Goal: Task Accomplishment & Management: Manage account settings

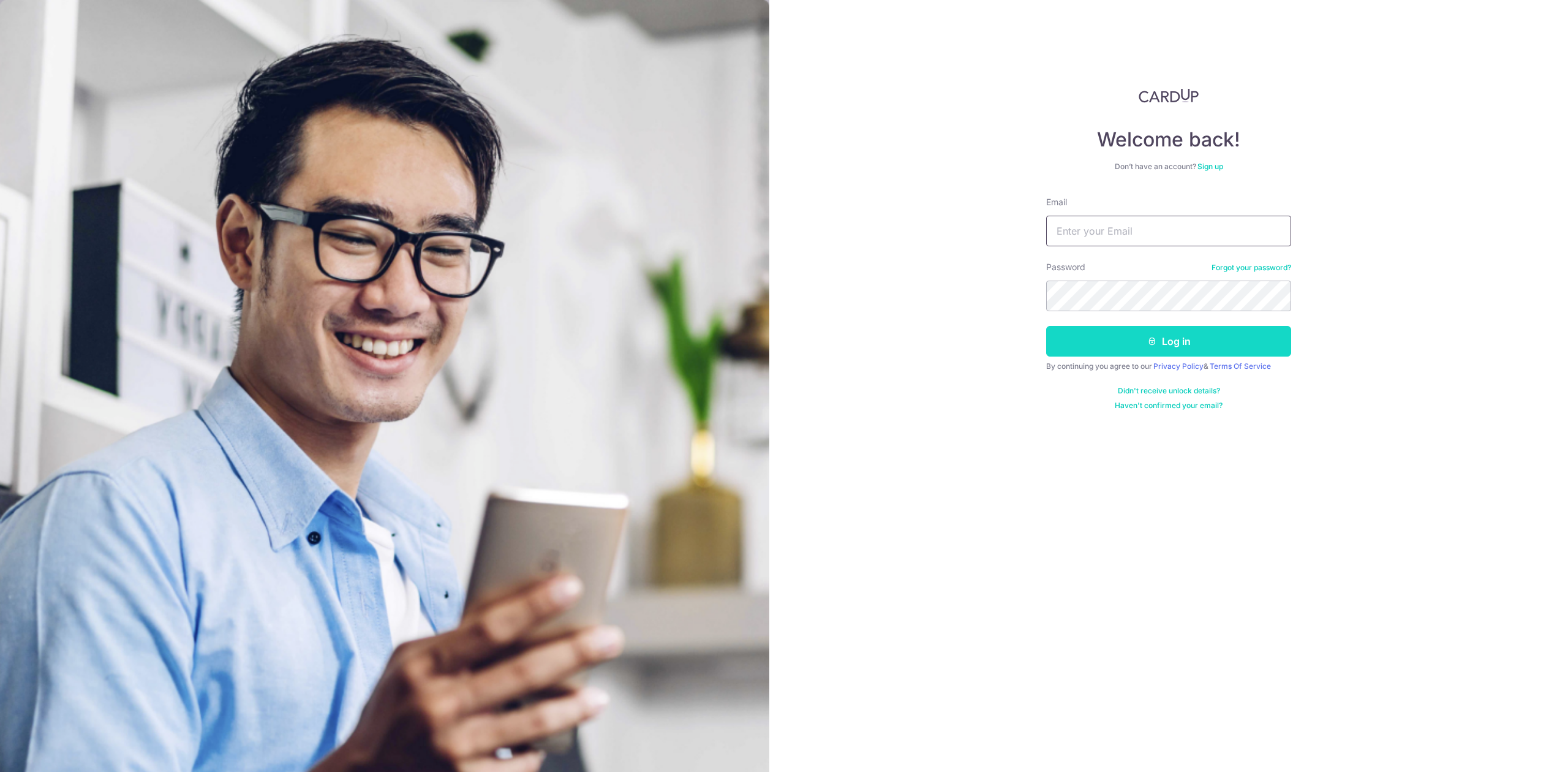
type input "[PERSON_NAME][EMAIL_ADDRESS][DOMAIN_NAME]"
click at [1104, 350] on button "Log in" at bounding box center [1168, 341] width 245 height 31
click at [1104, 347] on button "Log in" at bounding box center [1168, 341] width 245 height 31
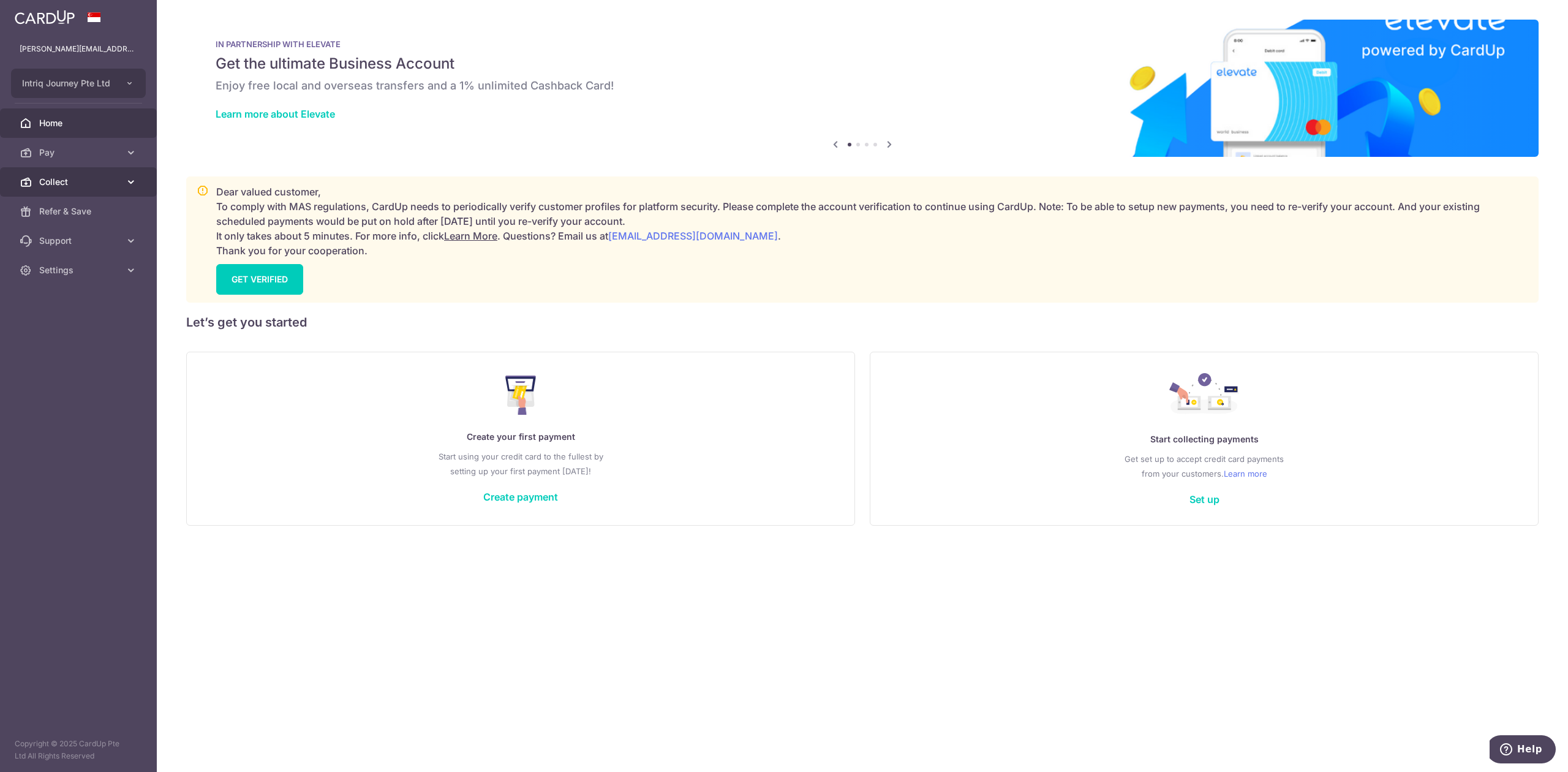
click at [74, 170] on link "Collect" at bounding box center [78, 182] width 157 height 29
click at [74, 202] on link "Dashboard" at bounding box center [78, 211] width 157 height 29
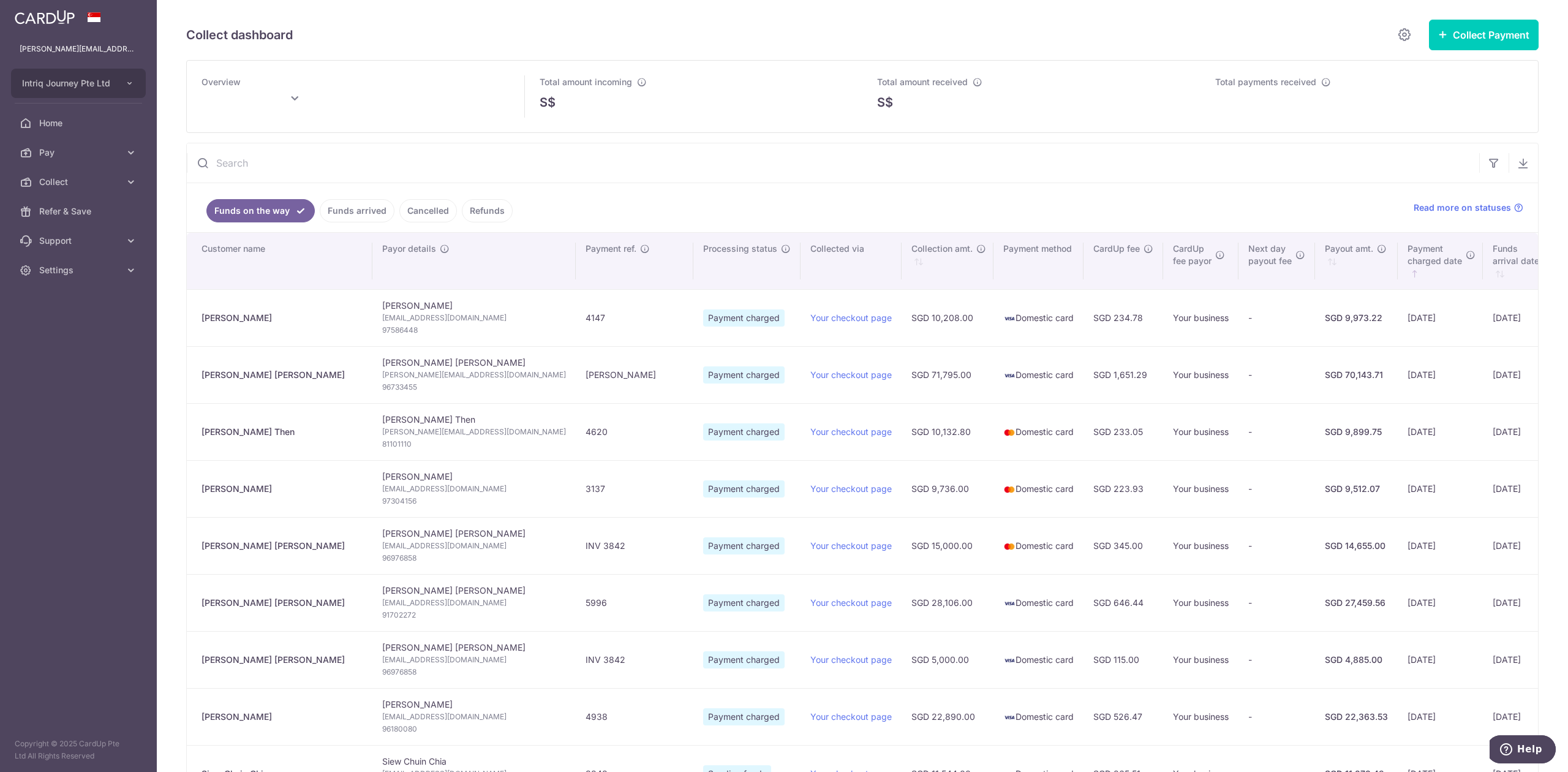
type input "August 2025"
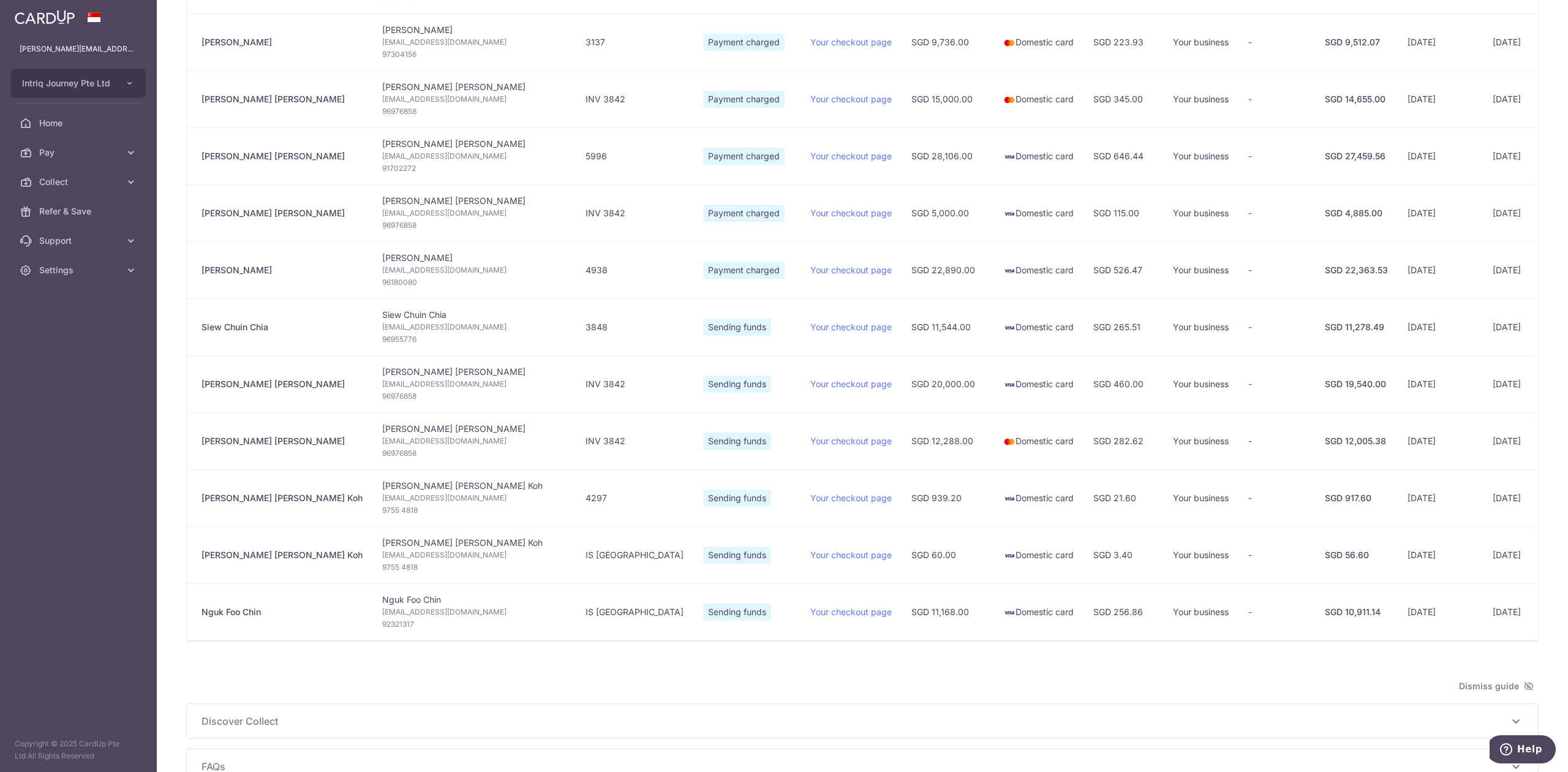
scroll to position [490, 0]
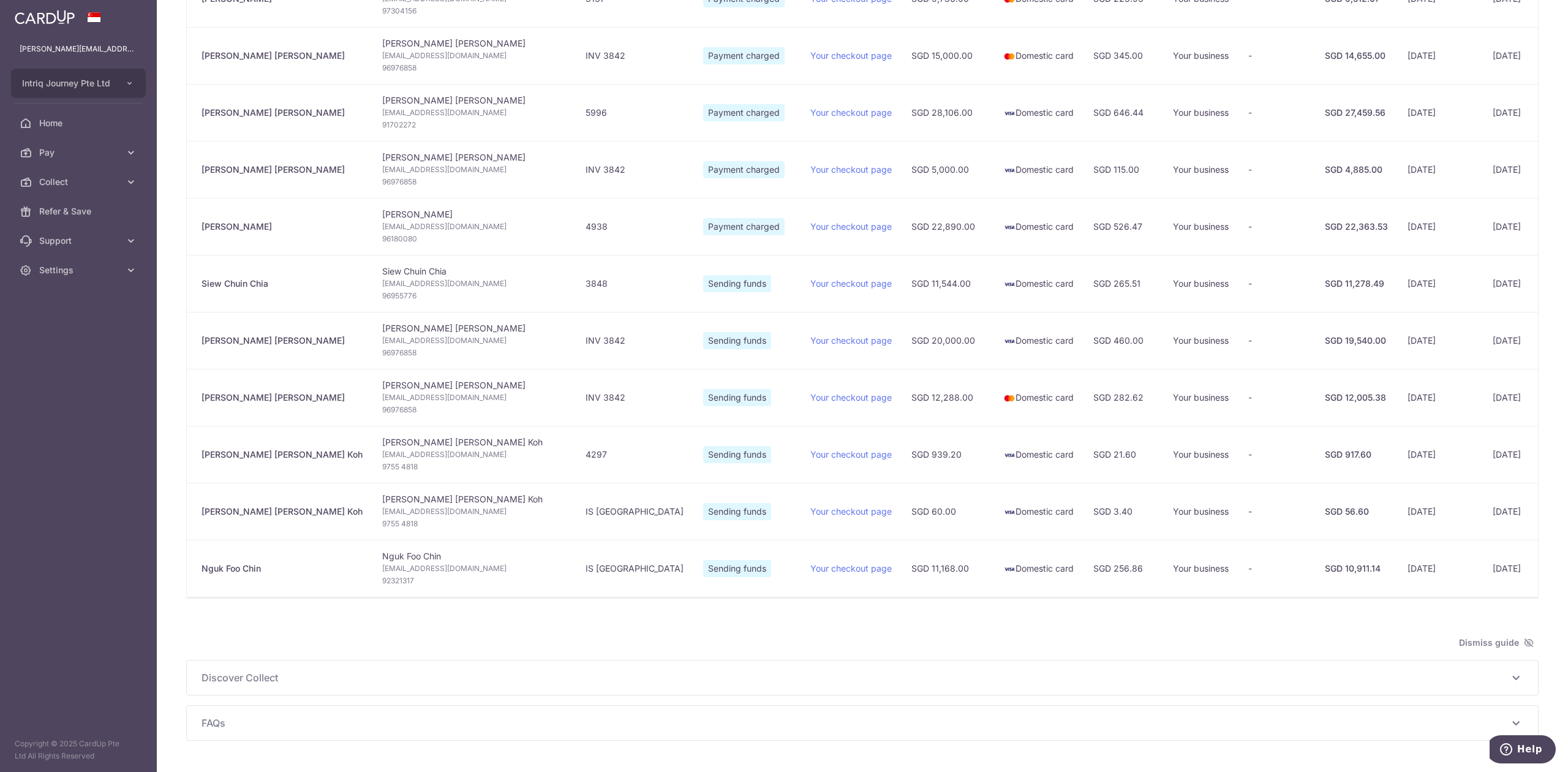
type input "August 2025"
drag, startPoint x: 278, startPoint y: 574, endPoint x: 198, endPoint y: 578, distance: 80.1
click at [198, 578] on td "Nguk Foo Chin" at bounding box center [279, 568] width 186 height 57
copy div "Nguk Foo Chin"
drag, startPoint x: 304, startPoint y: 514, endPoint x: 195, endPoint y: 518, distance: 109.1
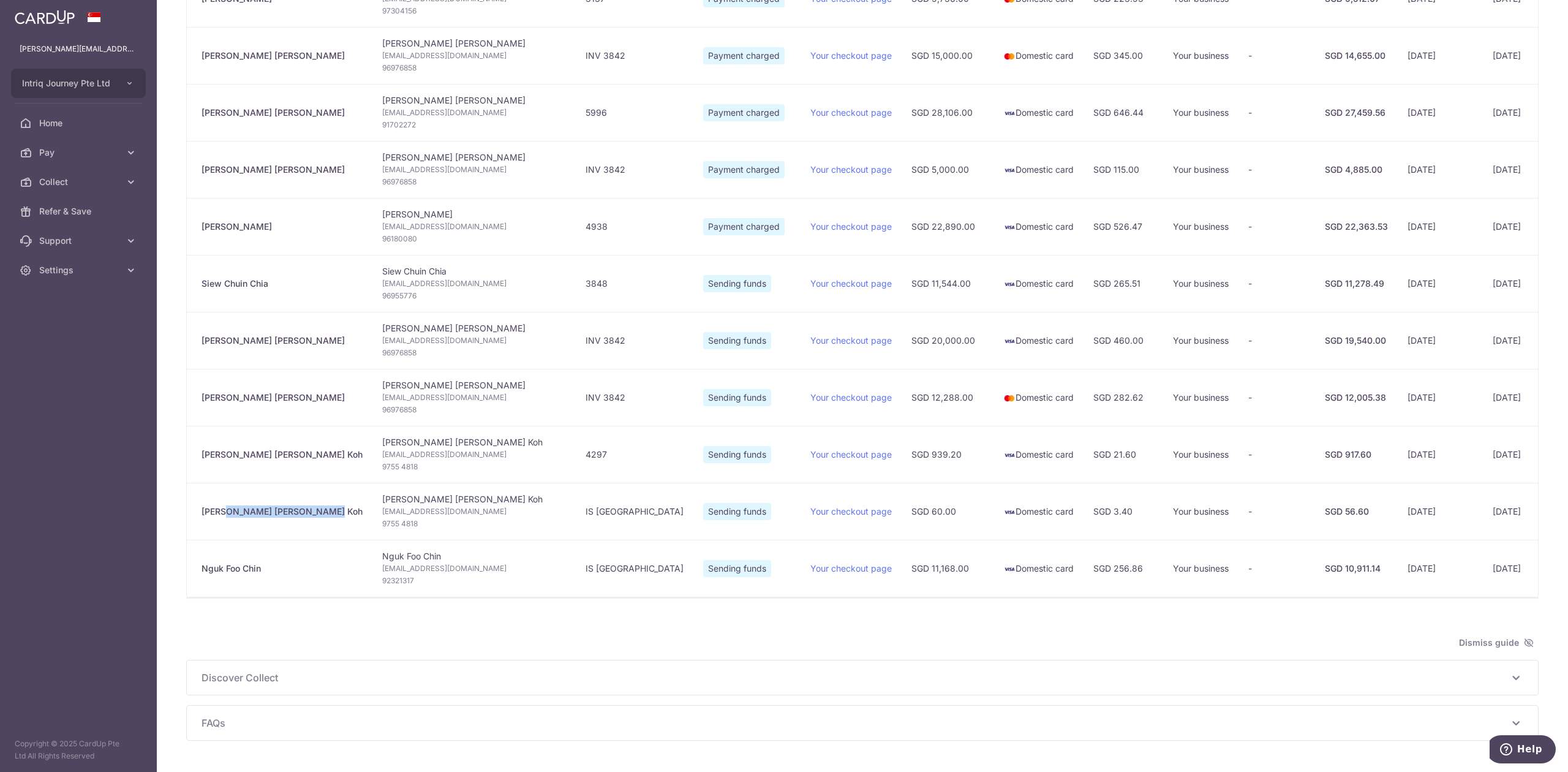
click at [195, 518] on td "Magdalene Soo Khim Koh" at bounding box center [279, 511] width 186 height 57
copy div "Magdalene Soo Khim Koh"
drag, startPoint x: 311, startPoint y: 461, endPoint x: 193, endPoint y: 457, distance: 118.1
click at [193, 457] on td "Magdalene Soo Khim Koh" at bounding box center [279, 454] width 186 height 57
copy div "Magdalene Soo Khim Koh"
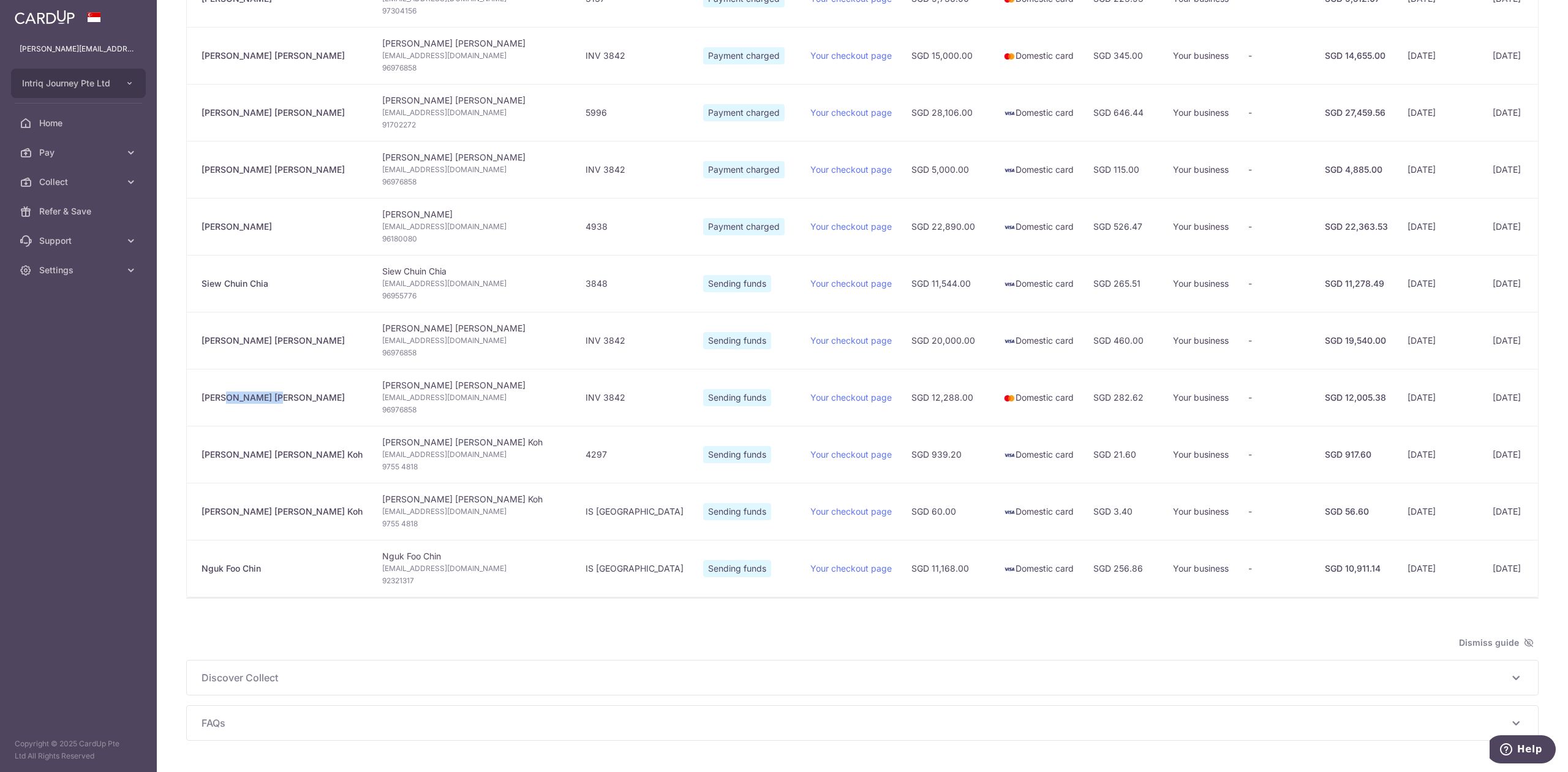
drag, startPoint x: 250, startPoint y: 402, endPoint x: 197, endPoint y: 398, distance: 53.2
click at [197, 398] on td "Ai Chen Lim" at bounding box center [279, 397] width 186 height 57
copy div "Ai Chen Lim"
drag, startPoint x: 253, startPoint y: 348, endPoint x: 196, endPoint y: 348, distance: 57.0
click at [196, 348] on td "Ai Chen Lim" at bounding box center [279, 340] width 186 height 57
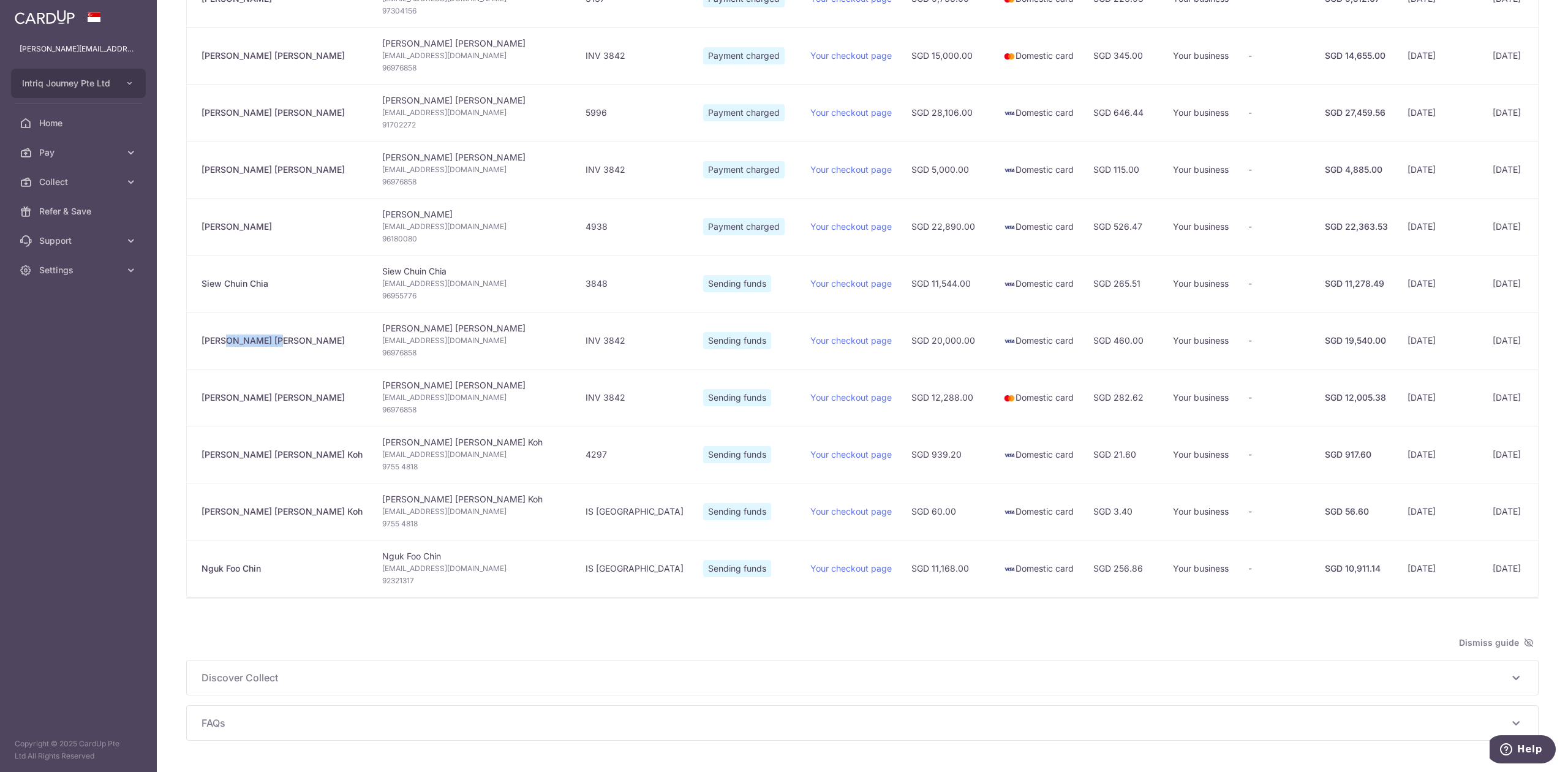
copy div "Ai Chen Lim"
drag, startPoint x: 276, startPoint y: 289, endPoint x: 202, endPoint y: 285, distance: 74.1
click at [202, 285] on div "Siew Chuin Chia" at bounding box center [282, 284] width 161 height 12
copy div "Siew Chuin Chia"
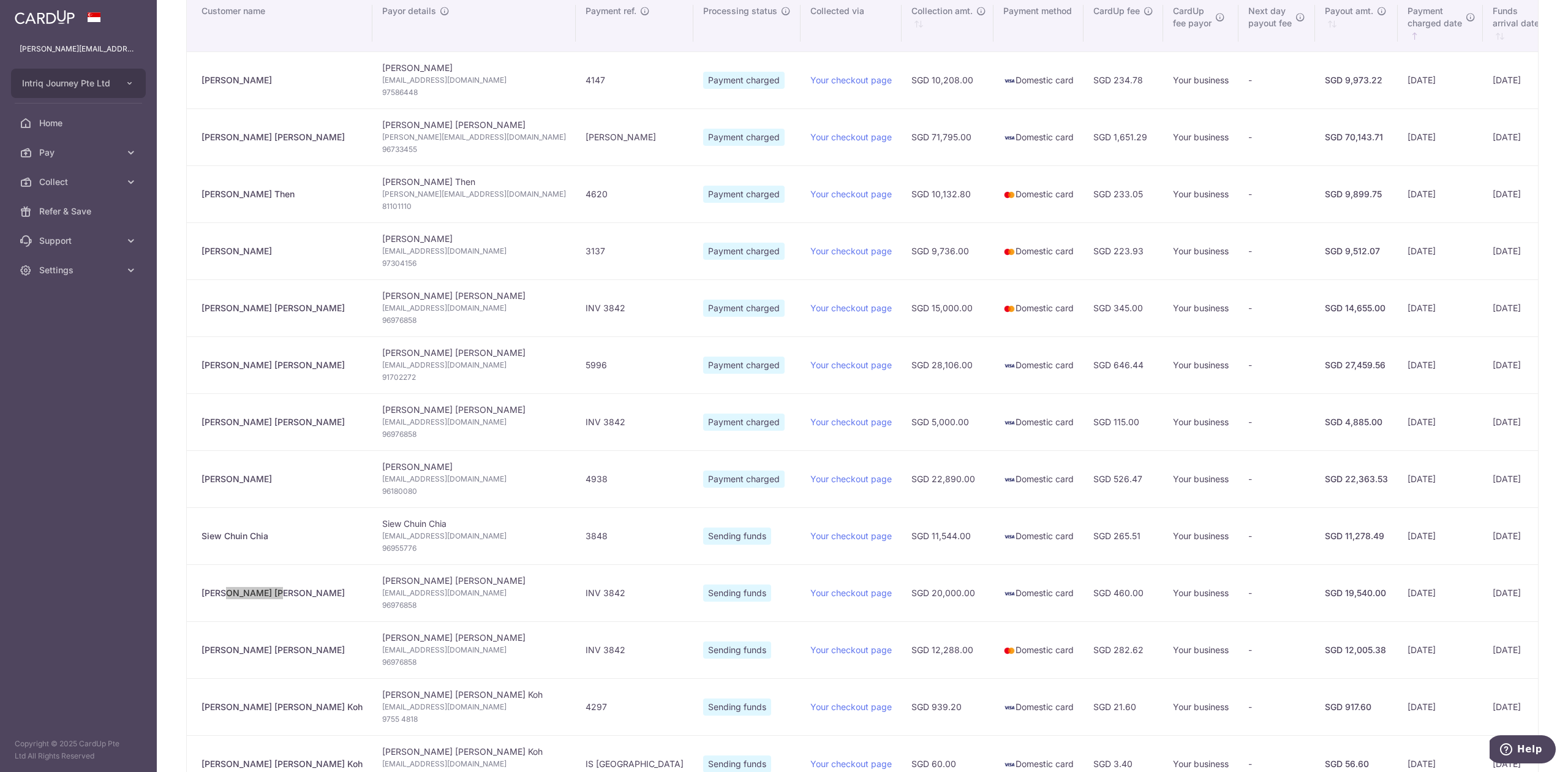
scroll to position [0, 0]
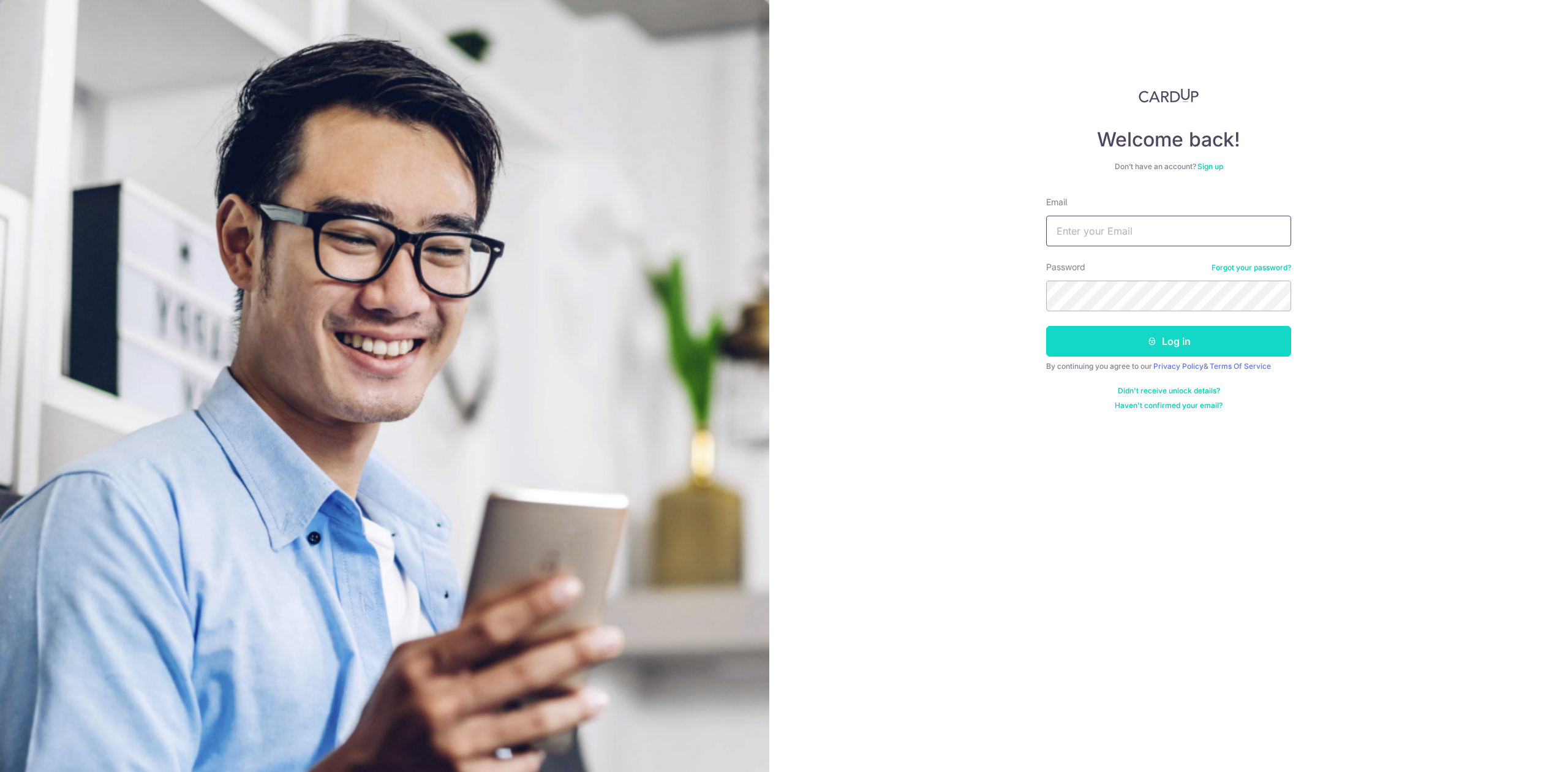
type input "[PERSON_NAME][EMAIL_ADDRESS][DOMAIN_NAME]"
click at [1113, 356] on button "Log in" at bounding box center [1168, 341] width 245 height 31
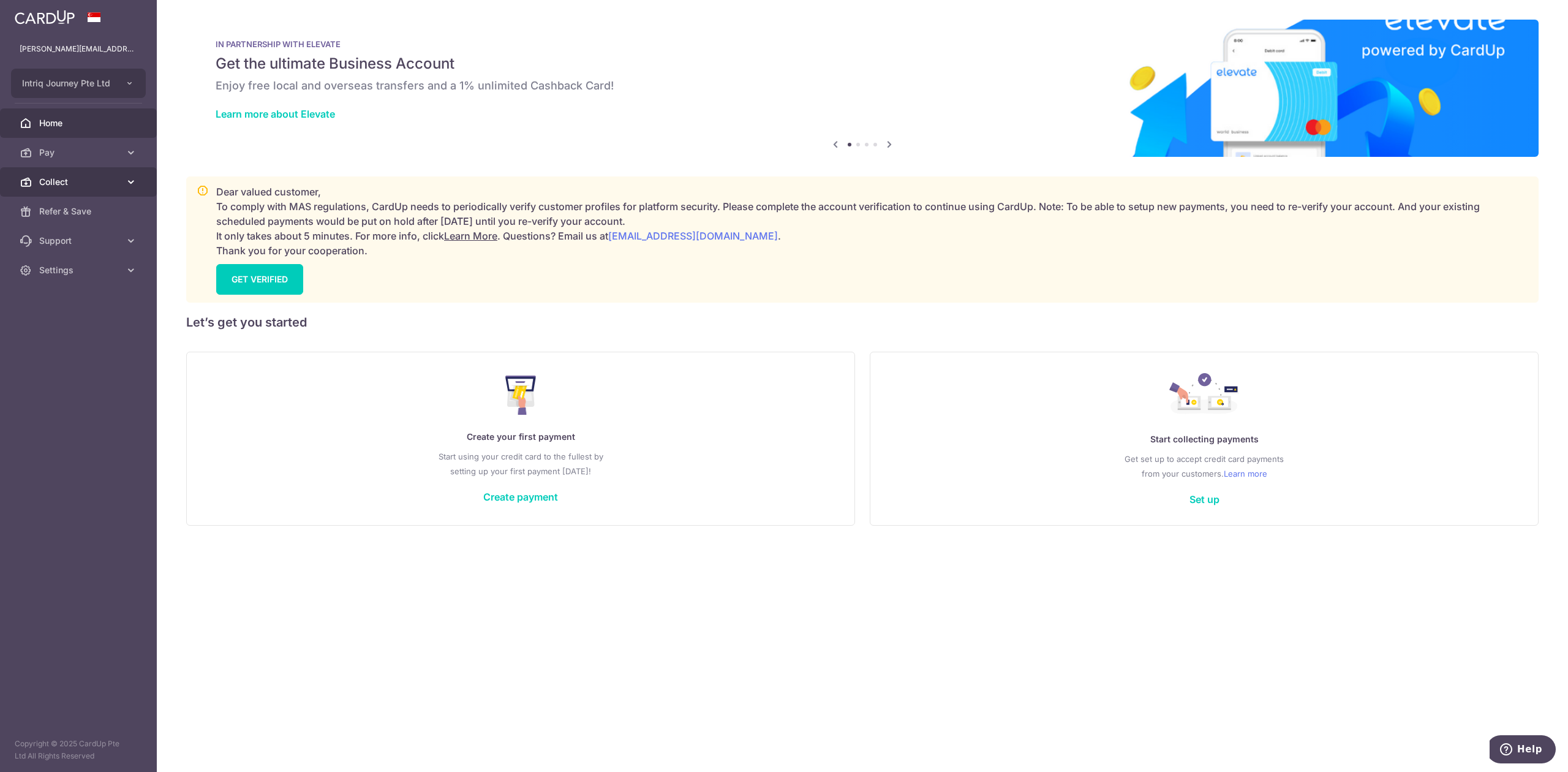
click at [92, 184] on span "Collect" at bounding box center [80, 182] width 81 height 12
click at [97, 207] on span "Dashboard" at bounding box center [80, 211] width 81 height 12
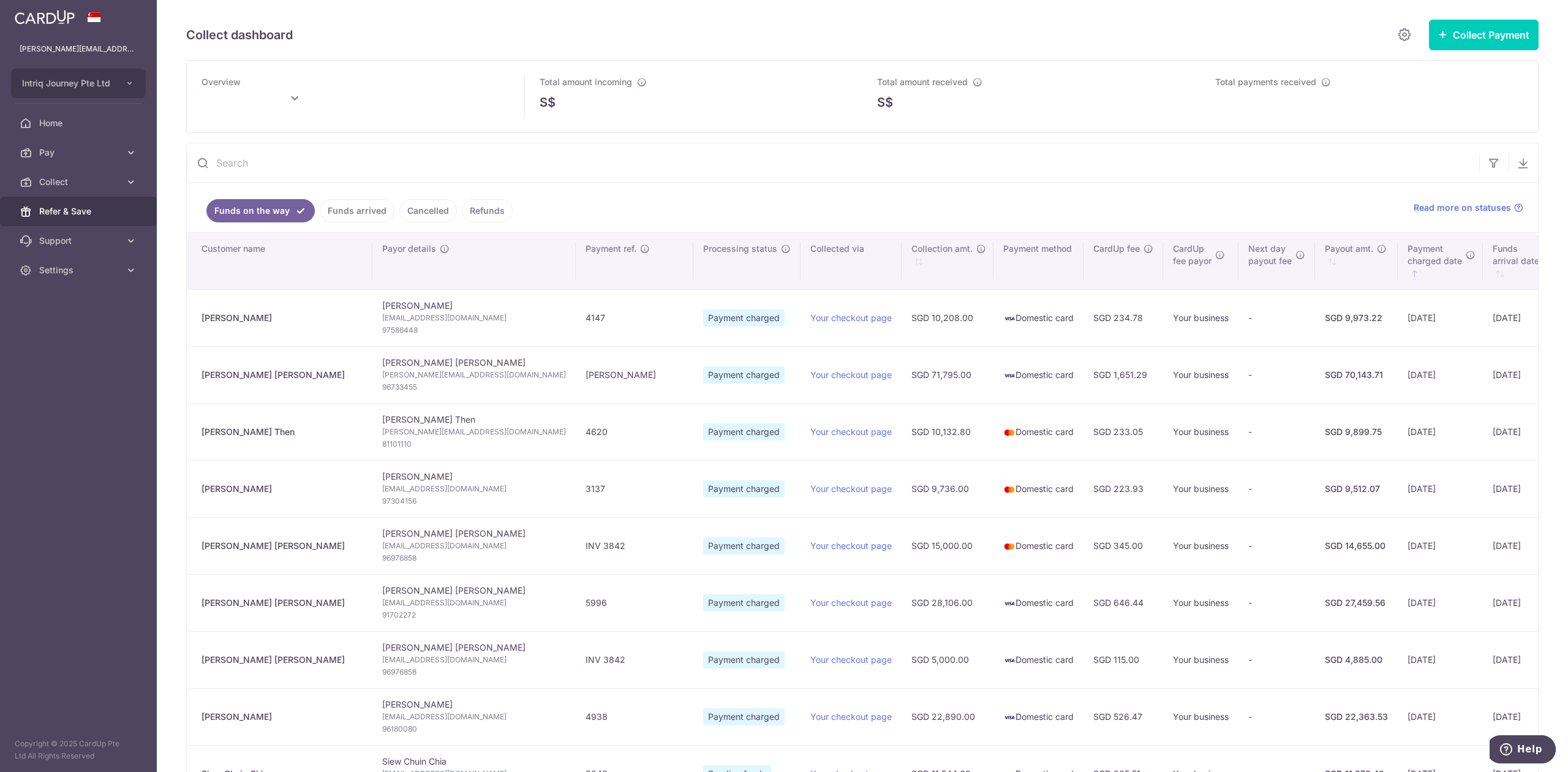
type input "August 2025"
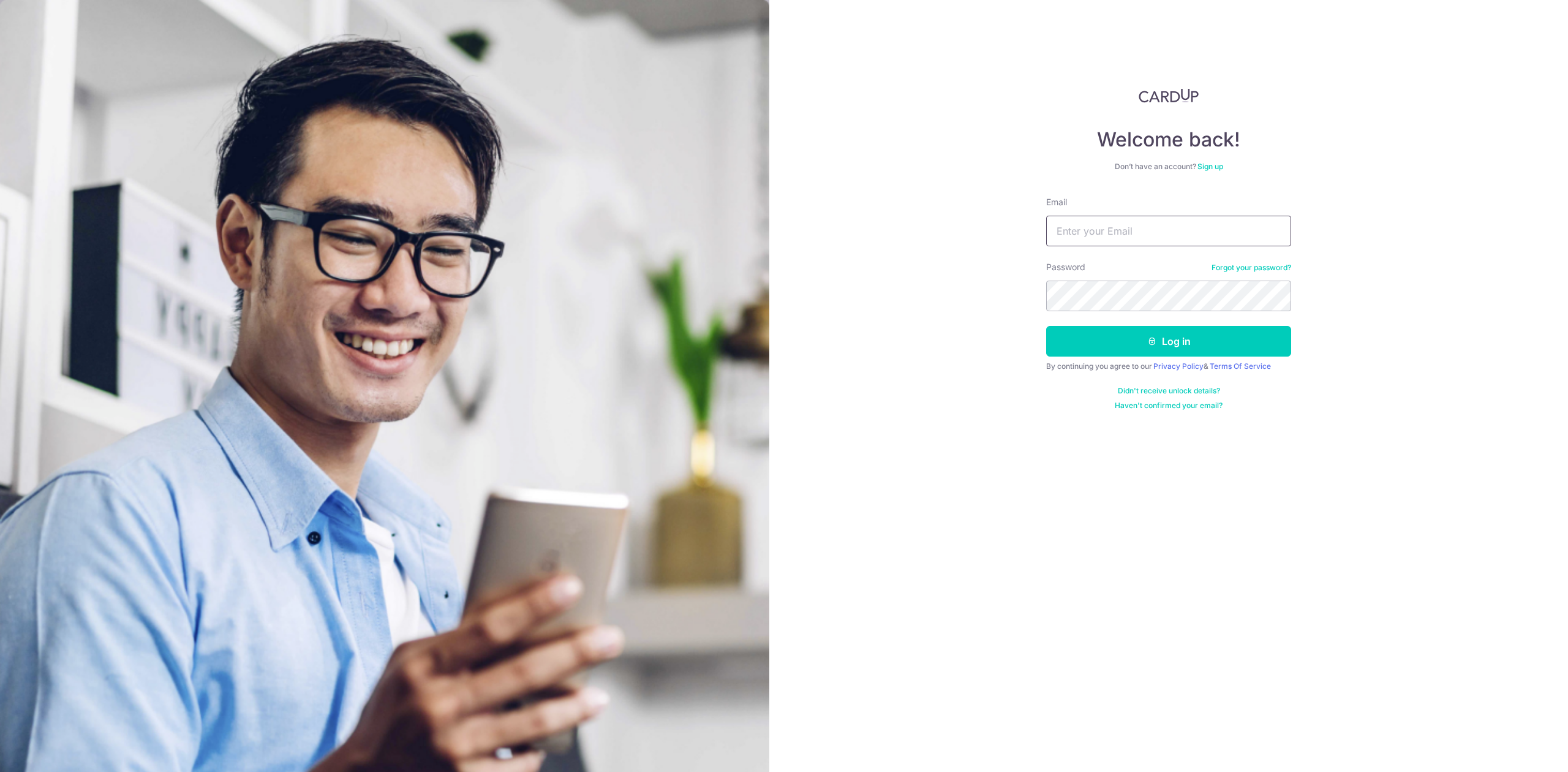
type input "[PERSON_NAME][EMAIL_ADDRESS][DOMAIN_NAME]"
click at [1076, 353] on button "Log in" at bounding box center [1168, 341] width 245 height 31
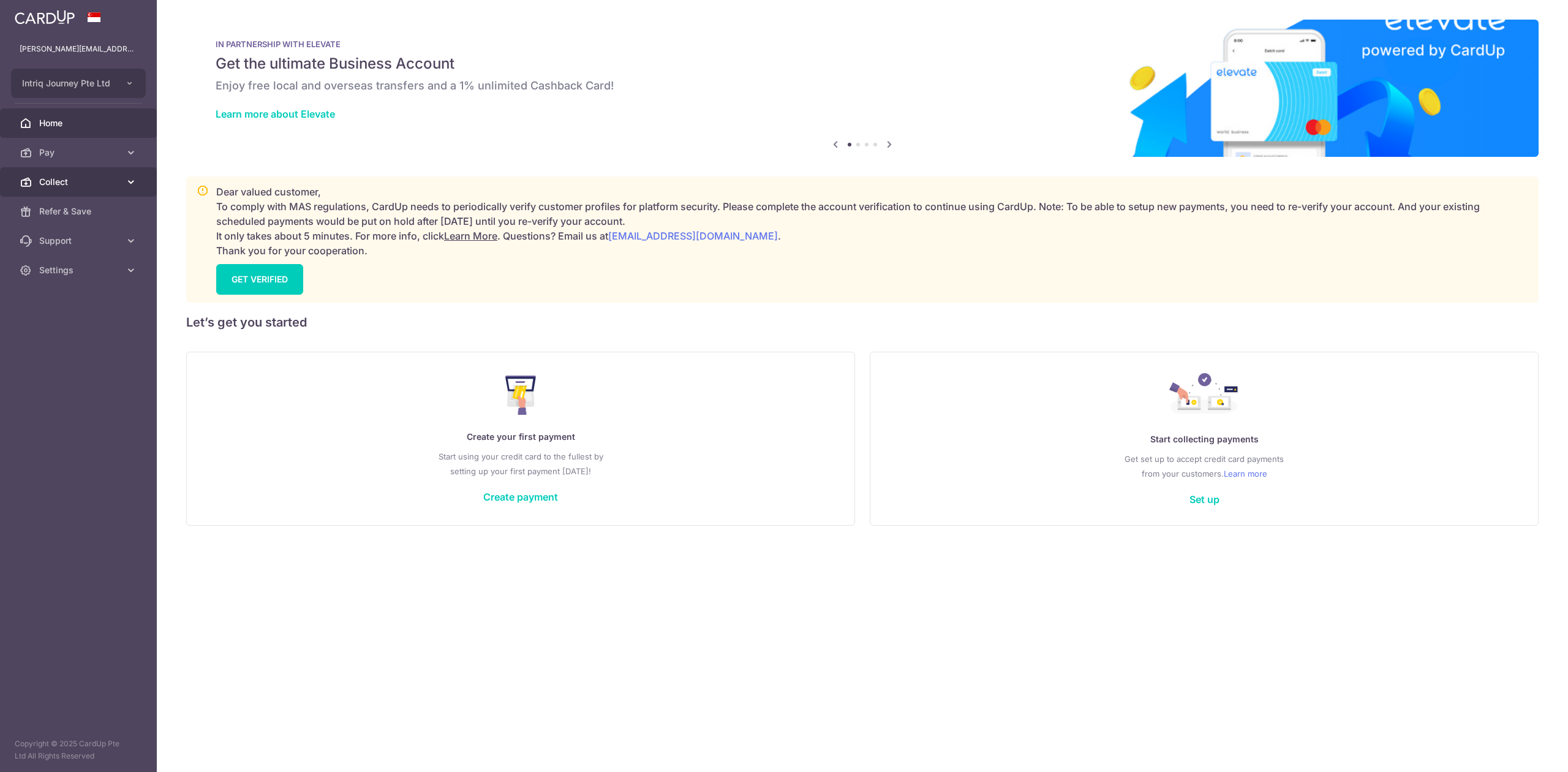
click at [56, 189] on link "Collect" at bounding box center [78, 182] width 157 height 29
click at [62, 208] on span "Dashboard" at bounding box center [80, 211] width 81 height 12
